Goal: Information Seeking & Learning: Learn about a topic

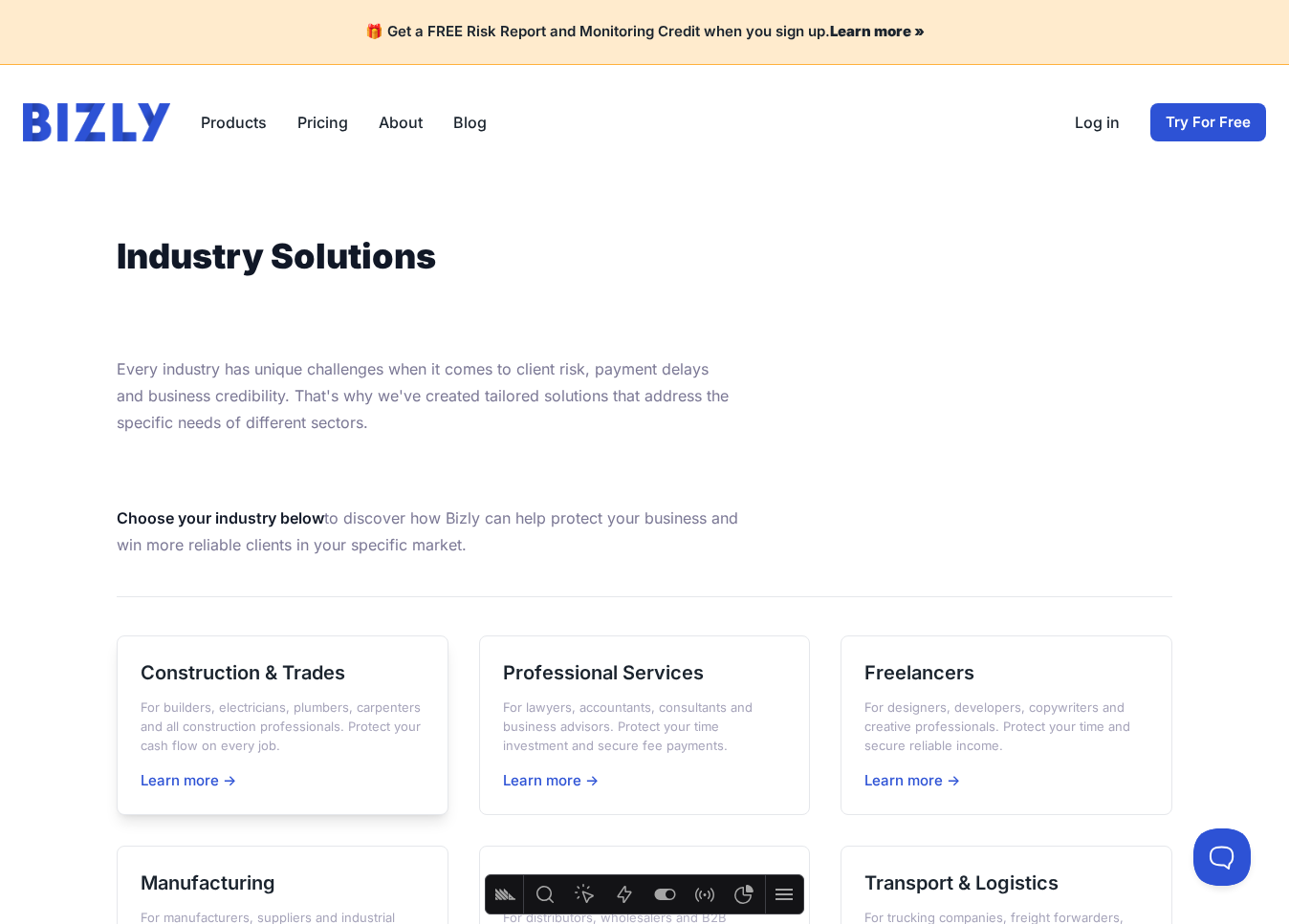
click at [355, 688] on div "Construction & Trades For builders, electricians, plumbers, carpenters and all …" at bounding box center [283, 726] width 332 height 181
